Goal: Task Accomplishment & Management: Complete application form

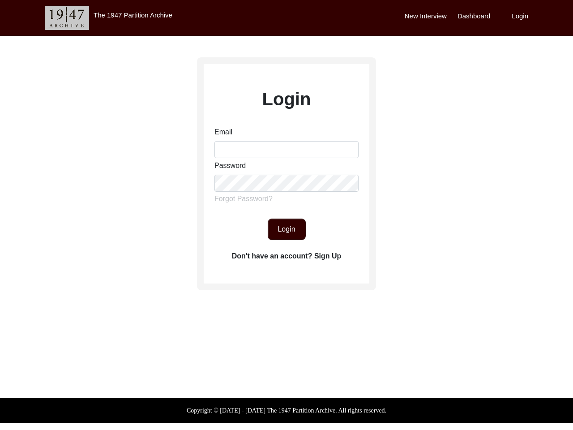
click at [67, 18] on img at bounding box center [67, 18] width 44 height 24
click at [426, 16] on label "New Interview" at bounding box center [426, 16] width 42 height 10
click at [473, 16] on label "Dashboard" at bounding box center [473, 16] width 33 height 10
click at [520, 16] on label "Login" at bounding box center [519, 16] width 17 height 10
click at [243, 199] on label "Forgot Password?" at bounding box center [243, 198] width 58 height 11
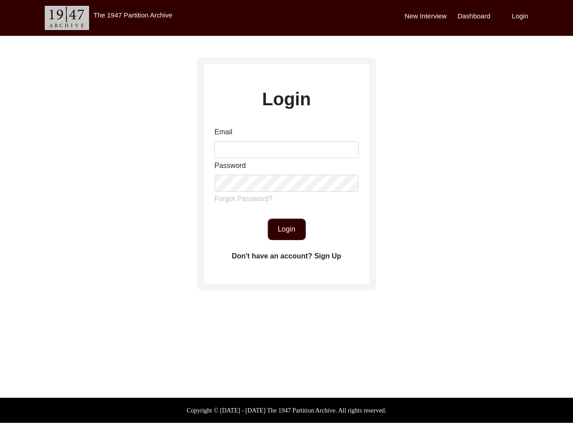
click at [286, 256] on label "Don't have an account? Sign Up" at bounding box center [287, 256] width 110 height 11
